Goal: Contribute content

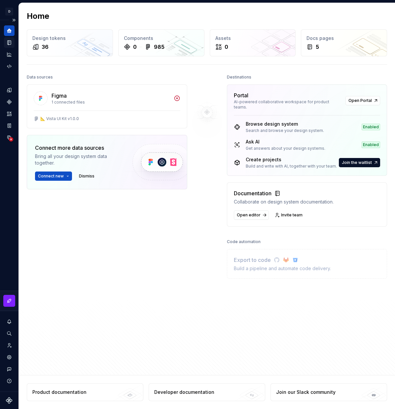
click at [11, 43] on icon "Documentation" at bounding box center [9, 43] width 3 height 4
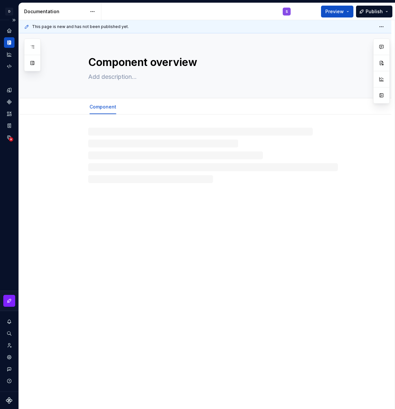
type textarea "*"
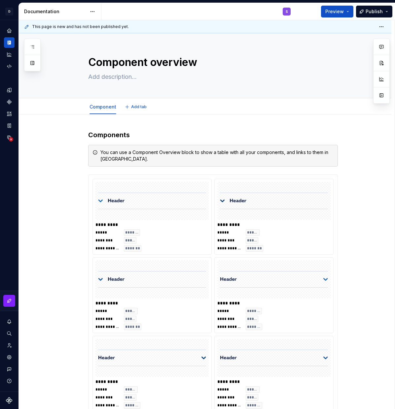
type textarea "*"
